Goal: Task Accomplishment & Management: Manage account settings

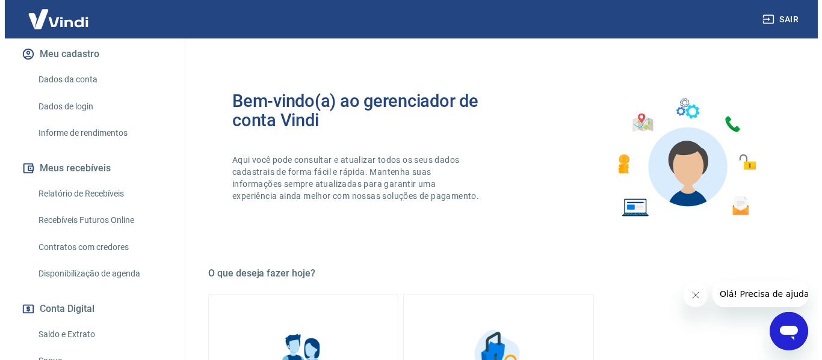
scroll to position [180, 0]
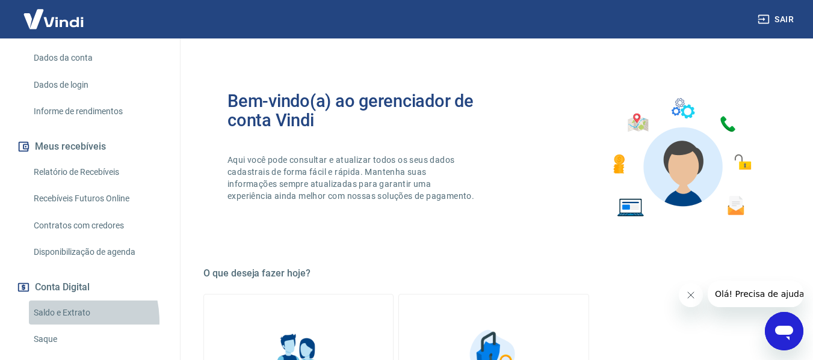
click at [48, 309] on link "Saldo e Extrato" at bounding box center [97, 313] width 137 height 25
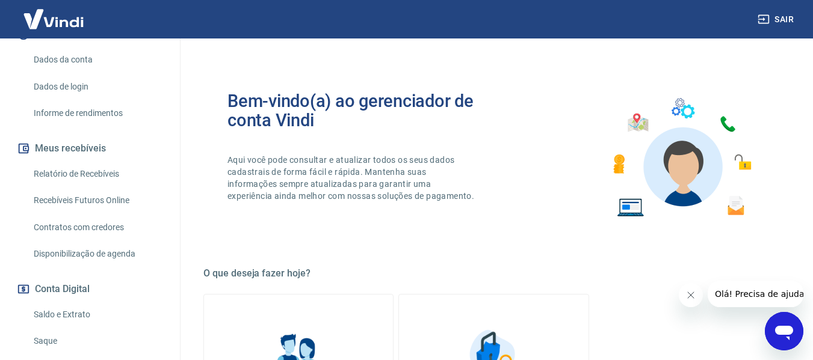
scroll to position [180, 0]
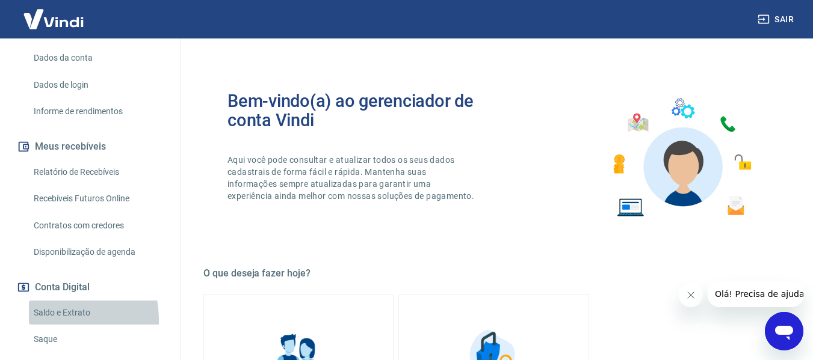
click at [34, 308] on link "Saldo e Extrato" at bounding box center [97, 313] width 137 height 25
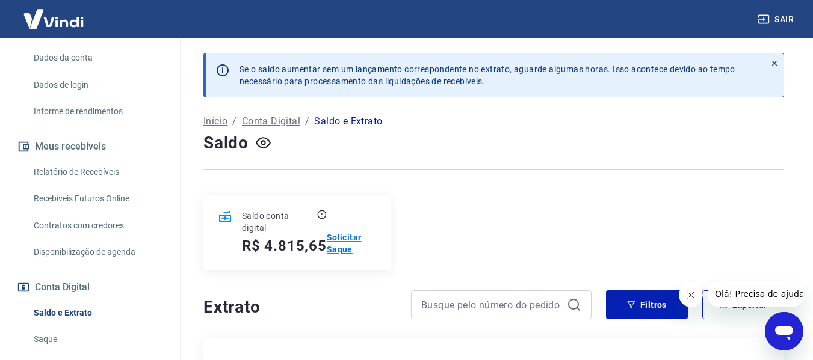
click at [340, 243] on p "Solicitar Saque" at bounding box center [351, 244] width 49 height 24
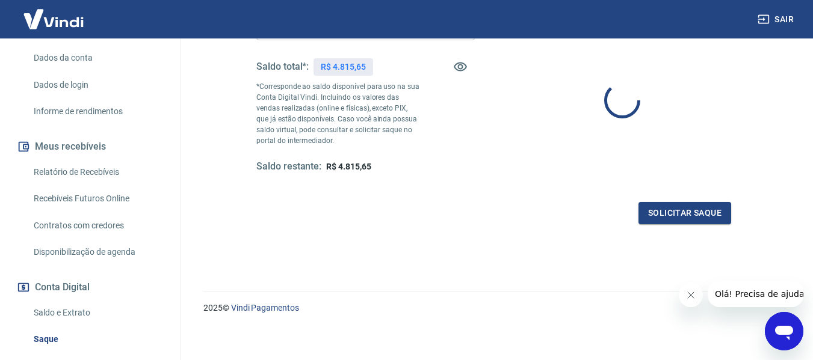
scroll to position [60, 0]
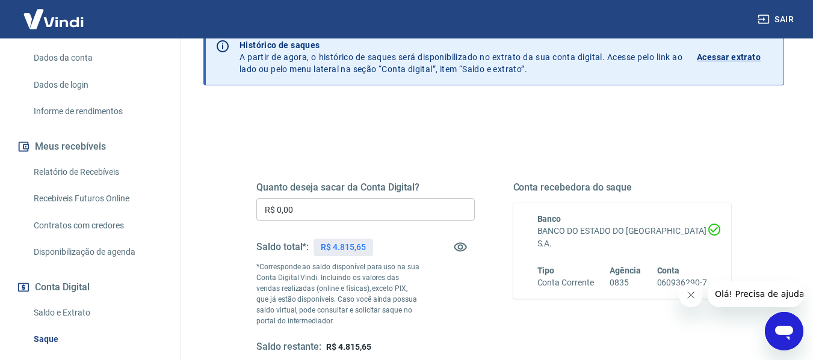
click at [288, 214] on input "R$ 0,00" at bounding box center [365, 209] width 218 height 22
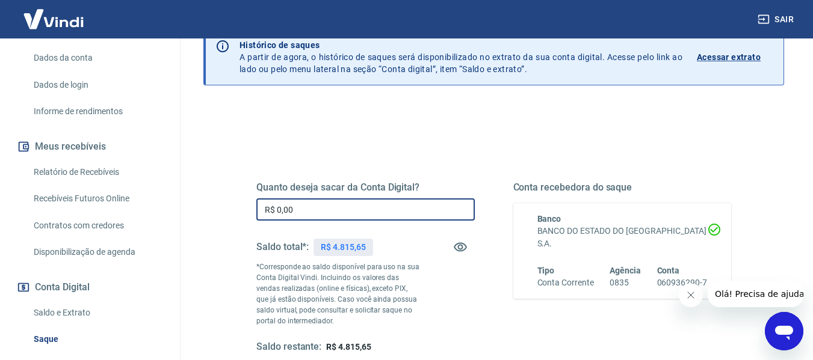
click at [291, 211] on input "R$ 0,00" at bounding box center [365, 209] width 218 height 22
click at [303, 207] on input "R$ 0,00" at bounding box center [365, 209] width 218 height 22
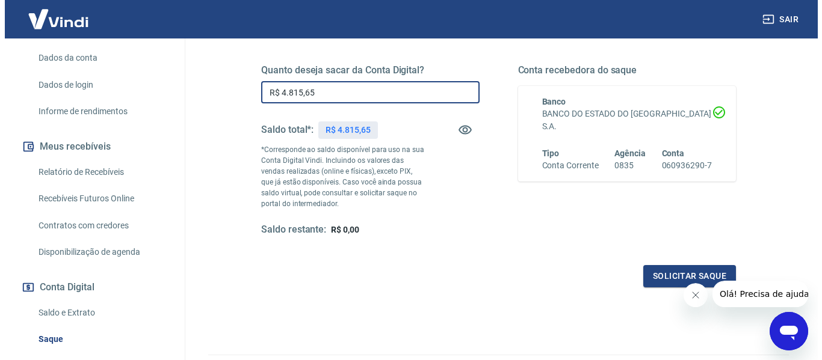
scroll to position [180, 0]
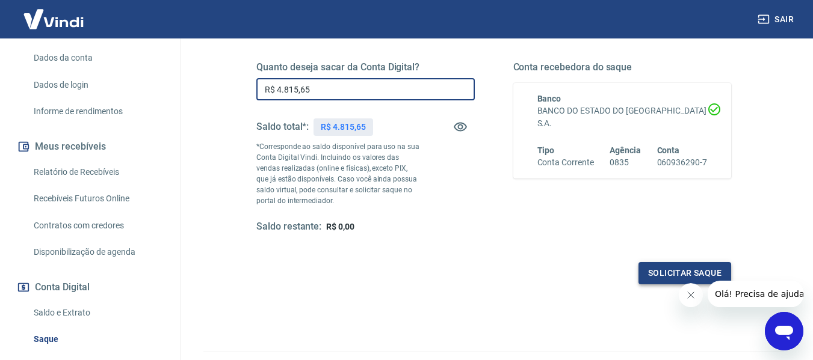
type input "R$ 4.815,65"
click at [701, 272] on button "Solicitar saque" at bounding box center [684, 273] width 93 height 22
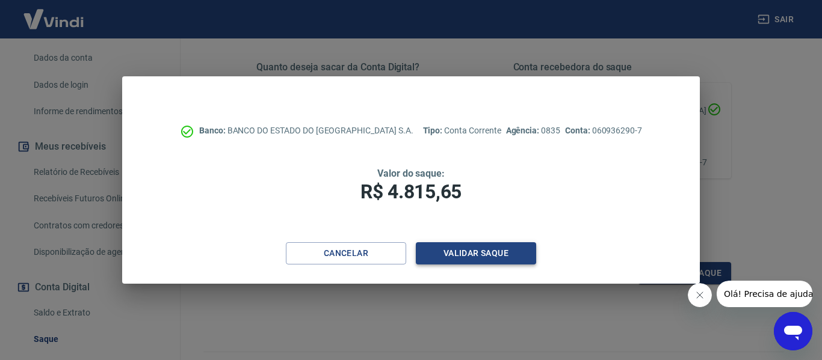
click at [478, 253] on button "Validar saque" at bounding box center [476, 253] width 120 height 22
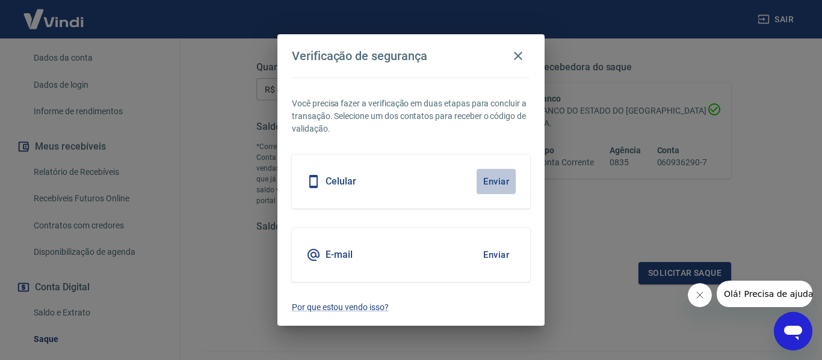
click at [497, 177] on button "Enviar" at bounding box center [495, 181] width 39 height 25
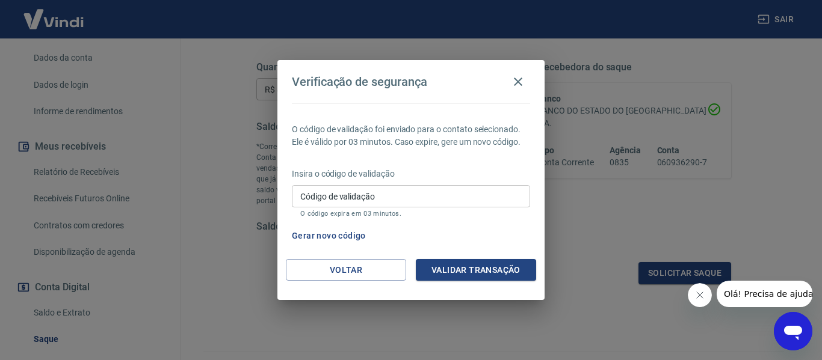
click at [452, 192] on input "Código de validação" at bounding box center [411, 196] width 238 height 22
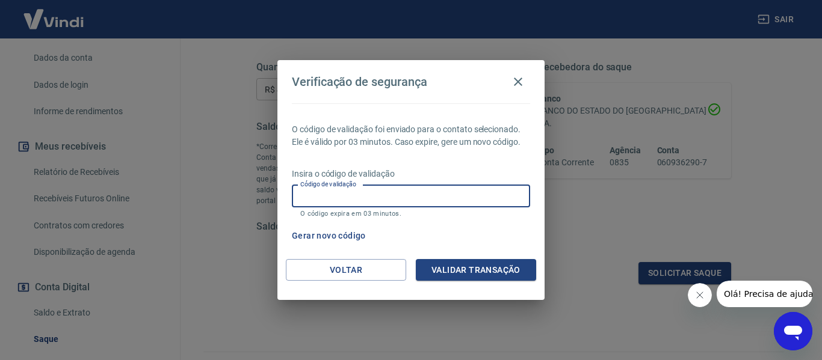
click at [337, 236] on button "Gerar novo código" at bounding box center [329, 236] width 84 height 22
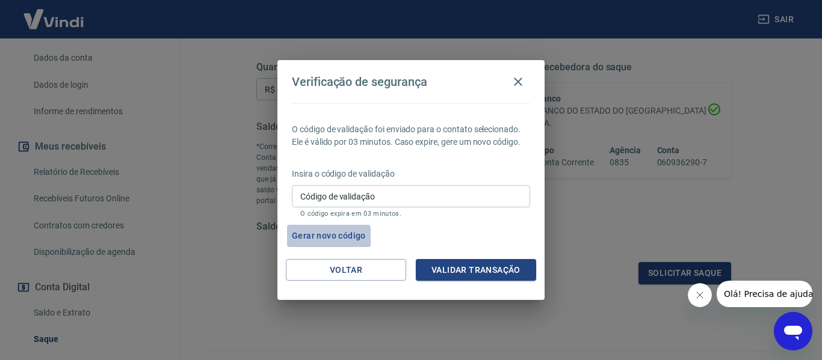
click at [321, 239] on button "Gerar novo código" at bounding box center [329, 236] width 84 height 22
click at [361, 190] on input "Código de validação" at bounding box center [411, 196] width 238 height 22
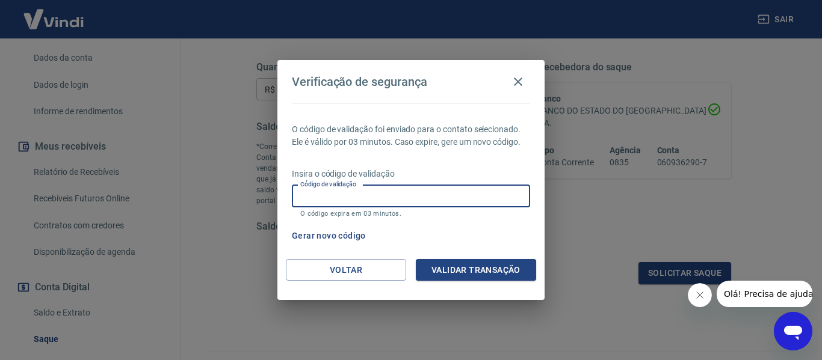
click at [547, 219] on div "Verificação de segurança O código de validação foi enviado para o contato selec…" at bounding box center [411, 180] width 822 height 360
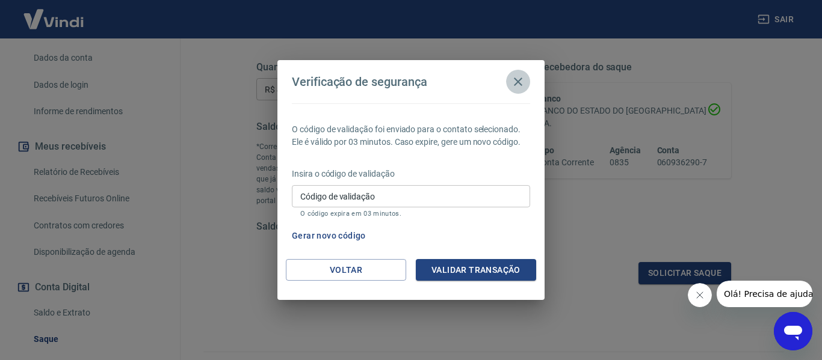
click at [520, 82] on icon "button" at bounding box center [518, 82] width 14 height 14
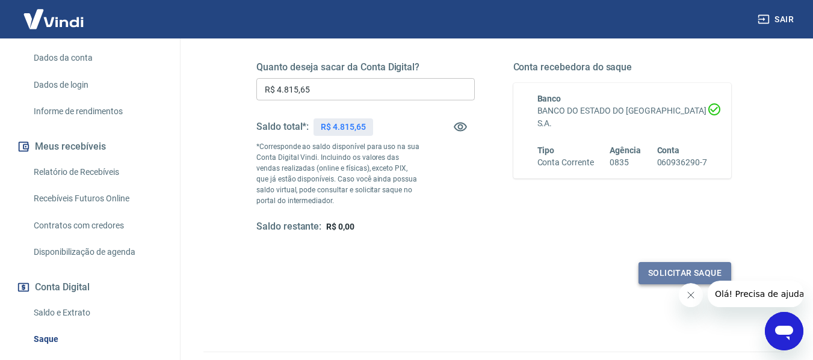
click at [668, 269] on button "Solicitar saque" at bounding box center [684, 273] width 93 height 22
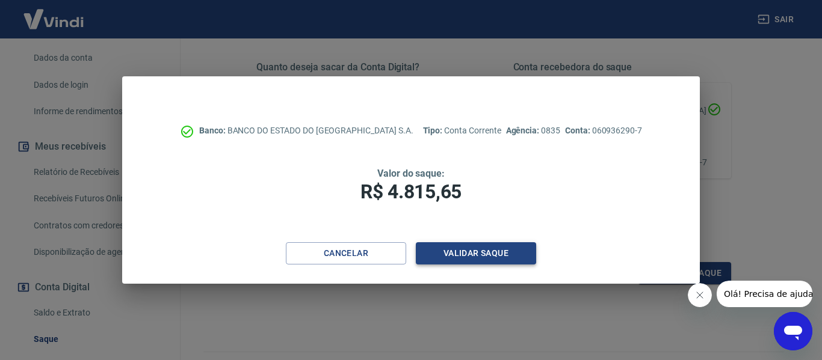
click at [472, 254] on button "Validar saque" at bounding box center [476, 253] width 120 height 22
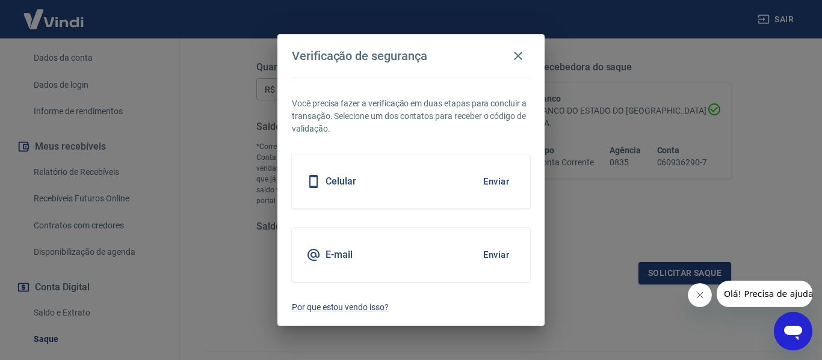
click at [491, 256] on button "Enviar" at bounding box center [495, 254] width 39 height 25
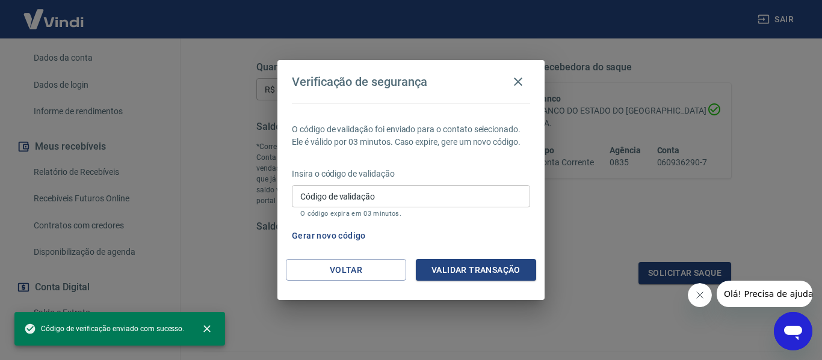
click at [342, 195] on input "Código de validação" at bounding box center [411, 196] width 238 height 22
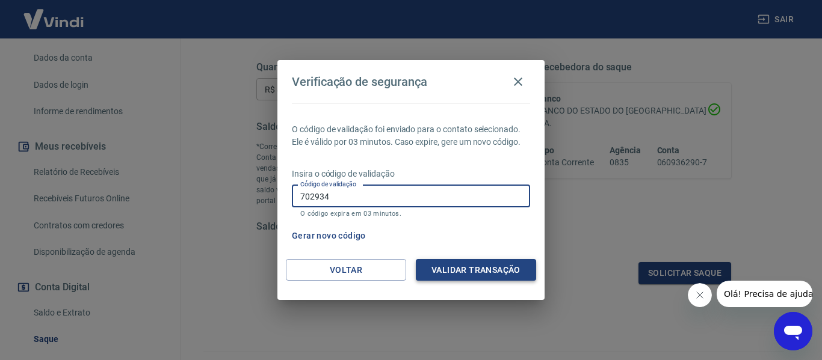
type input "702934"
click at [458, 276] on button "Validar transação" at bounding box center [476, 270] width 120 height 22
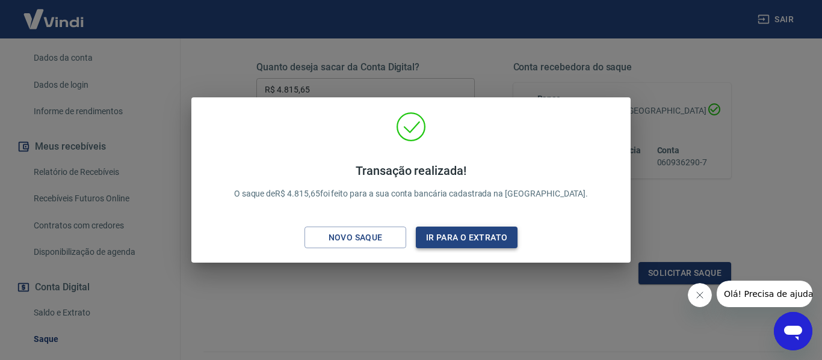
click at [451, 238] on button "Ir para o extrato" at bounding box center [467, 238] width 102 height 22
